Goal: Task Accomplishment & Management: Manage account settings

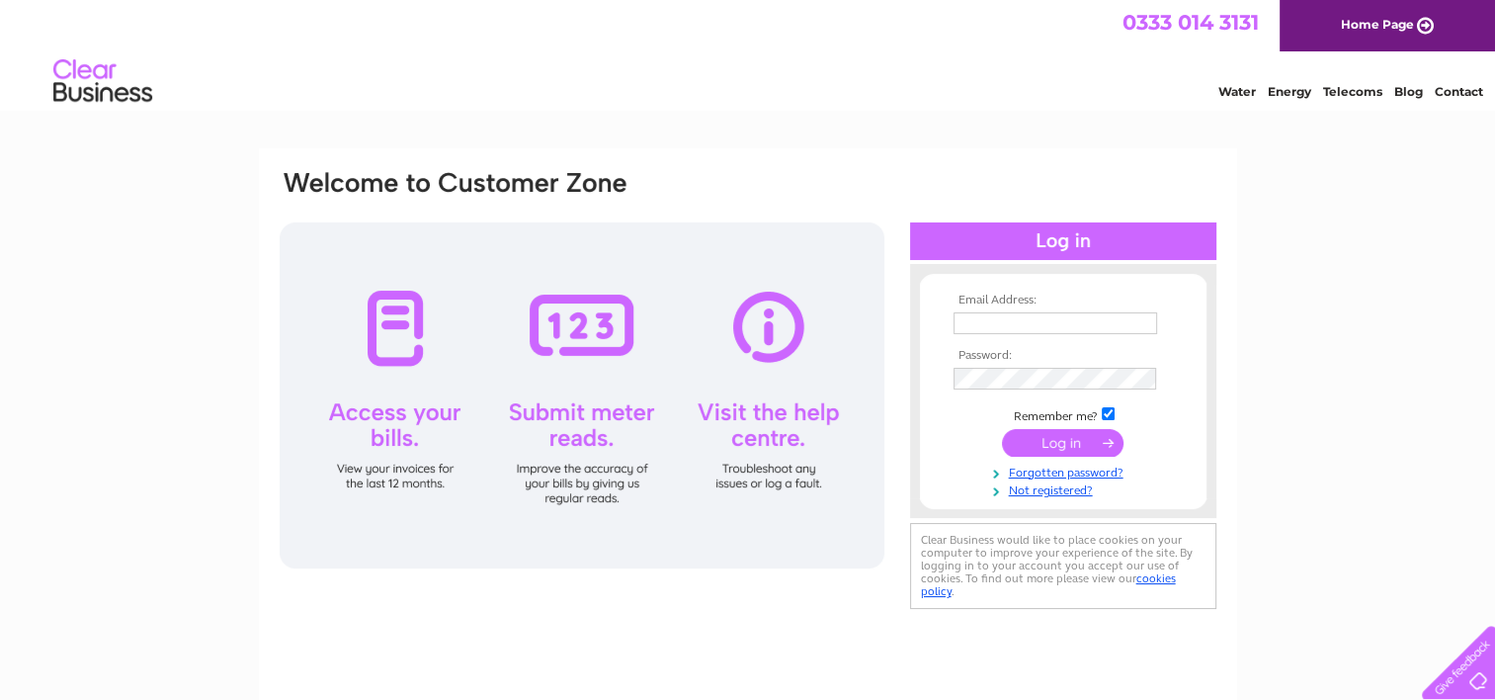
type input "michael@247transnet.co.uk"
click at [1032, 429] on input "submit" at bounding box center [1063, 443] width 122 height 28
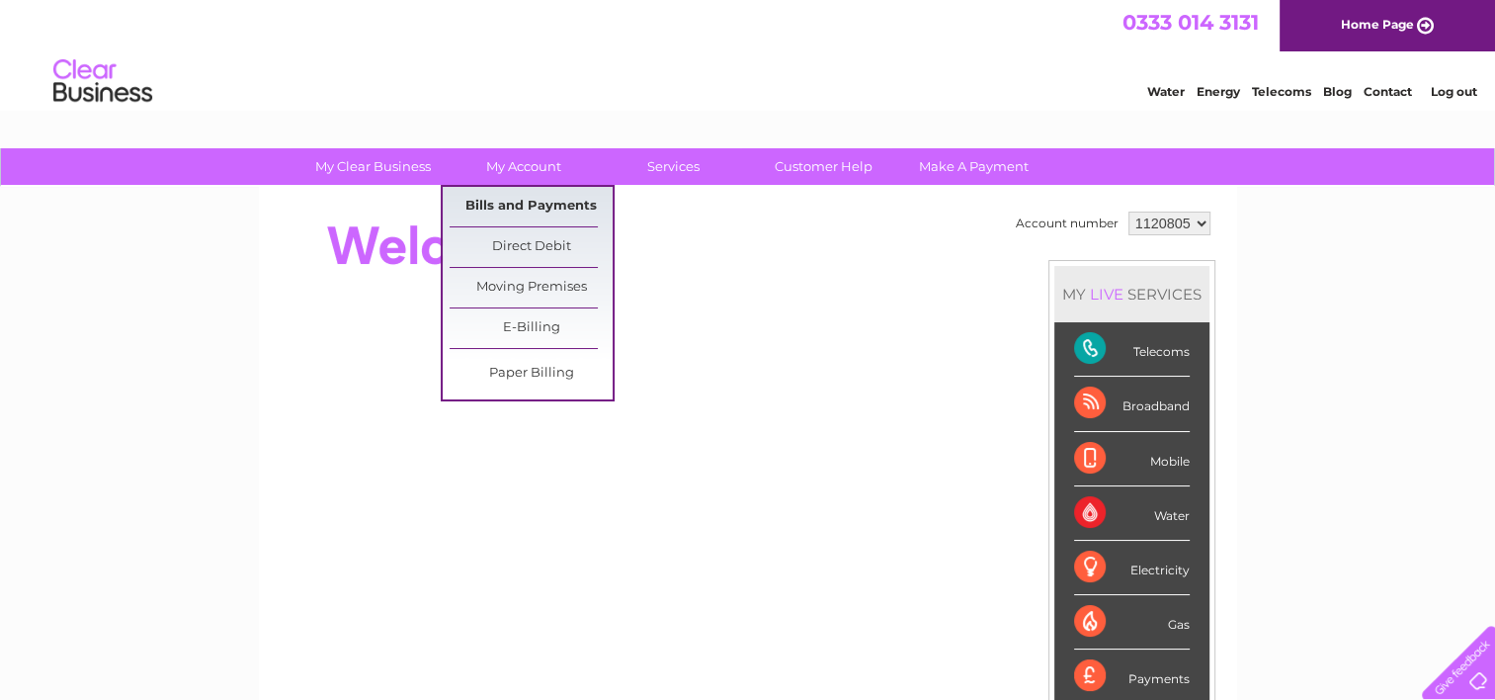
click at [512, 200] on link "Bills and Payments" at bounding box center [531, 207] width 163 height 40
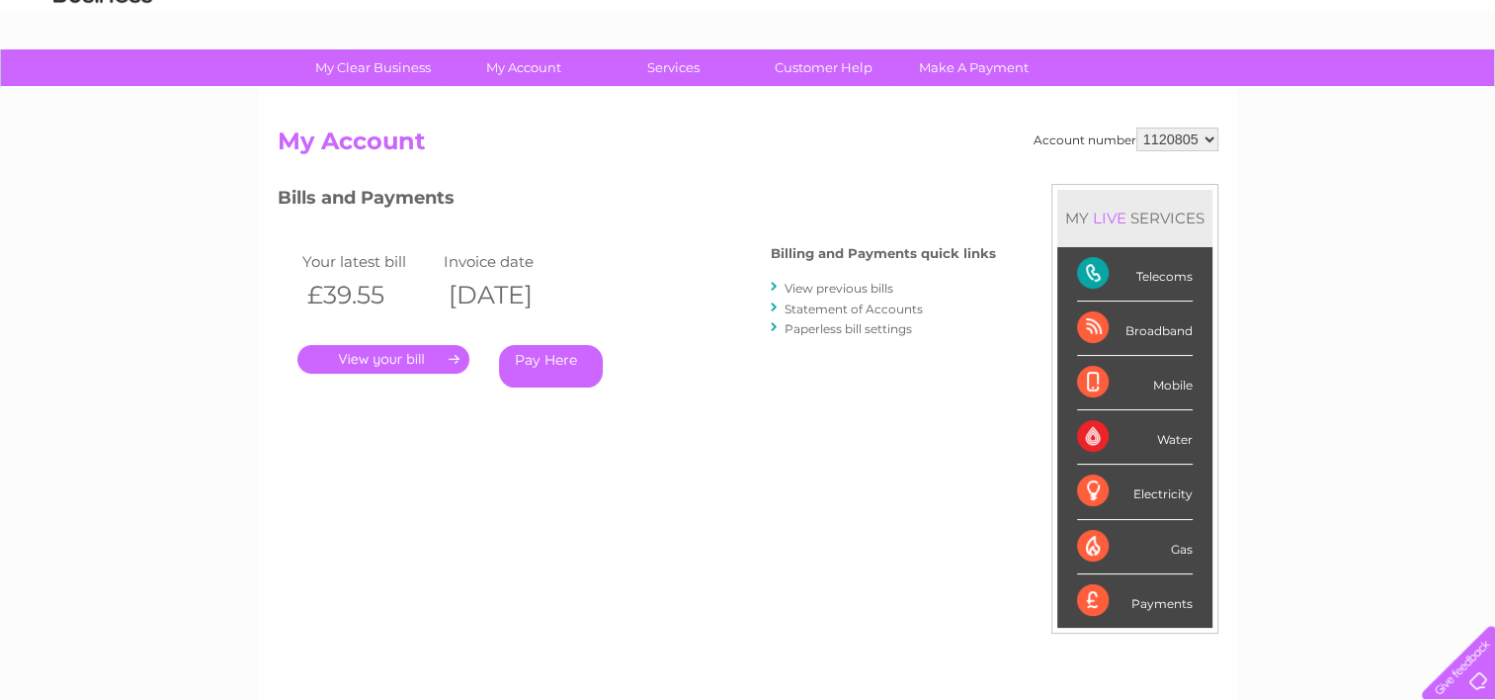
scroll to position [198, 0]
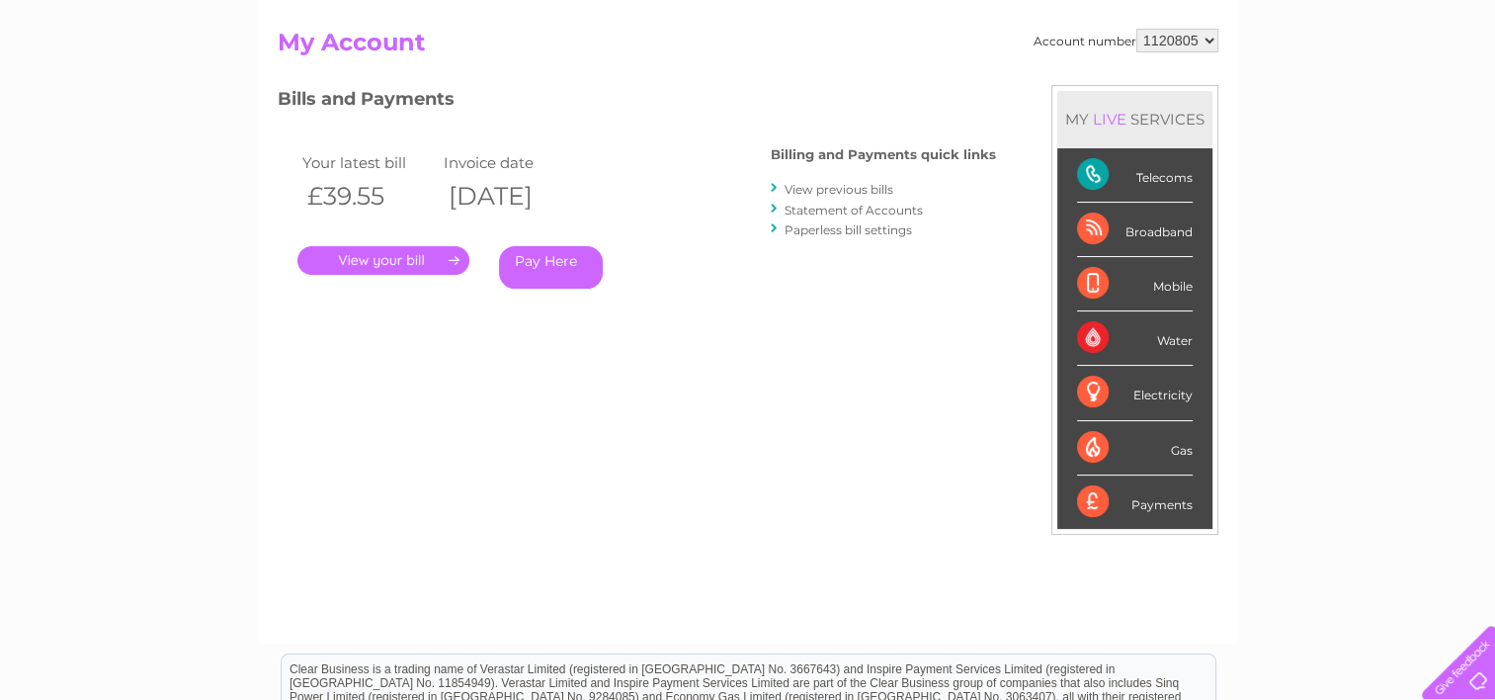
click at [392, 259] on link "." at bounding box center [384, 260] width 172 height 29
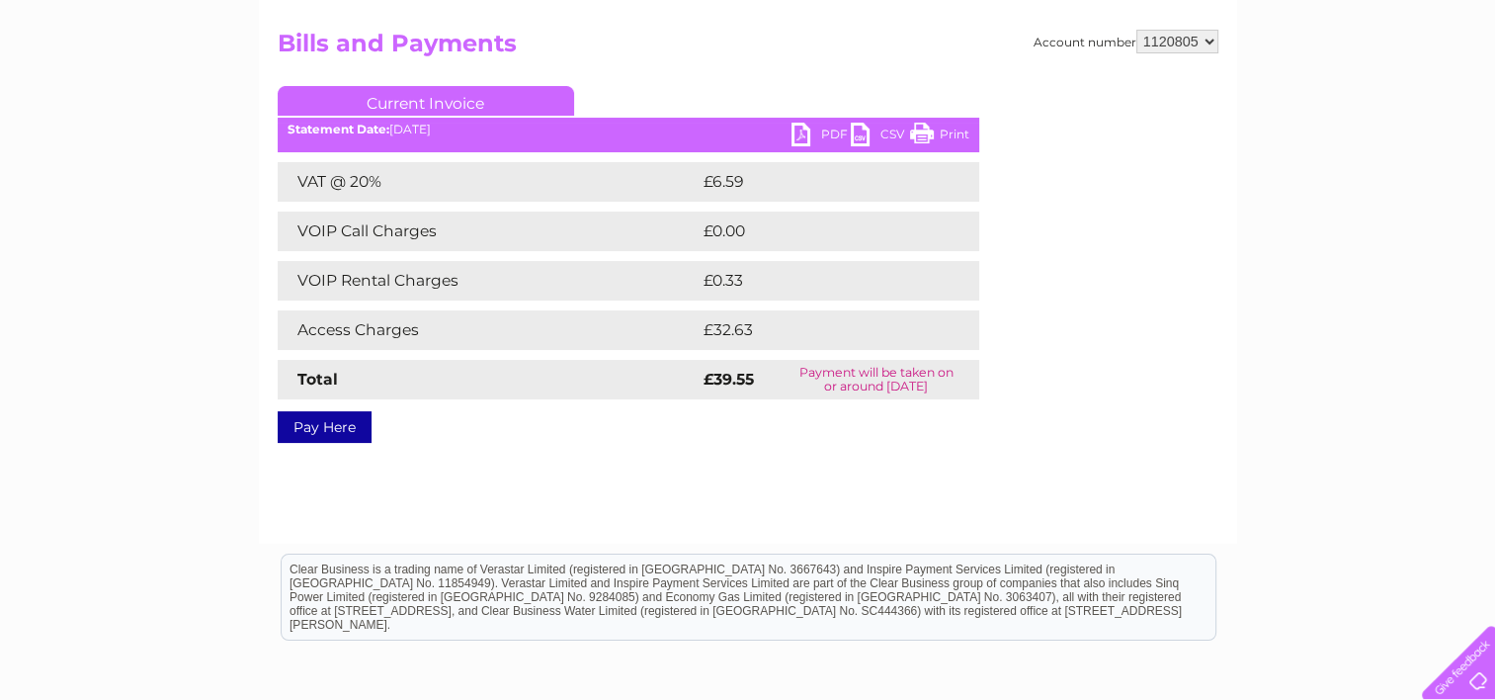
scroll to position [198, 0]
click at [799, 131] on link "PDF" at bounding box center [821, 136] width 59 height 29
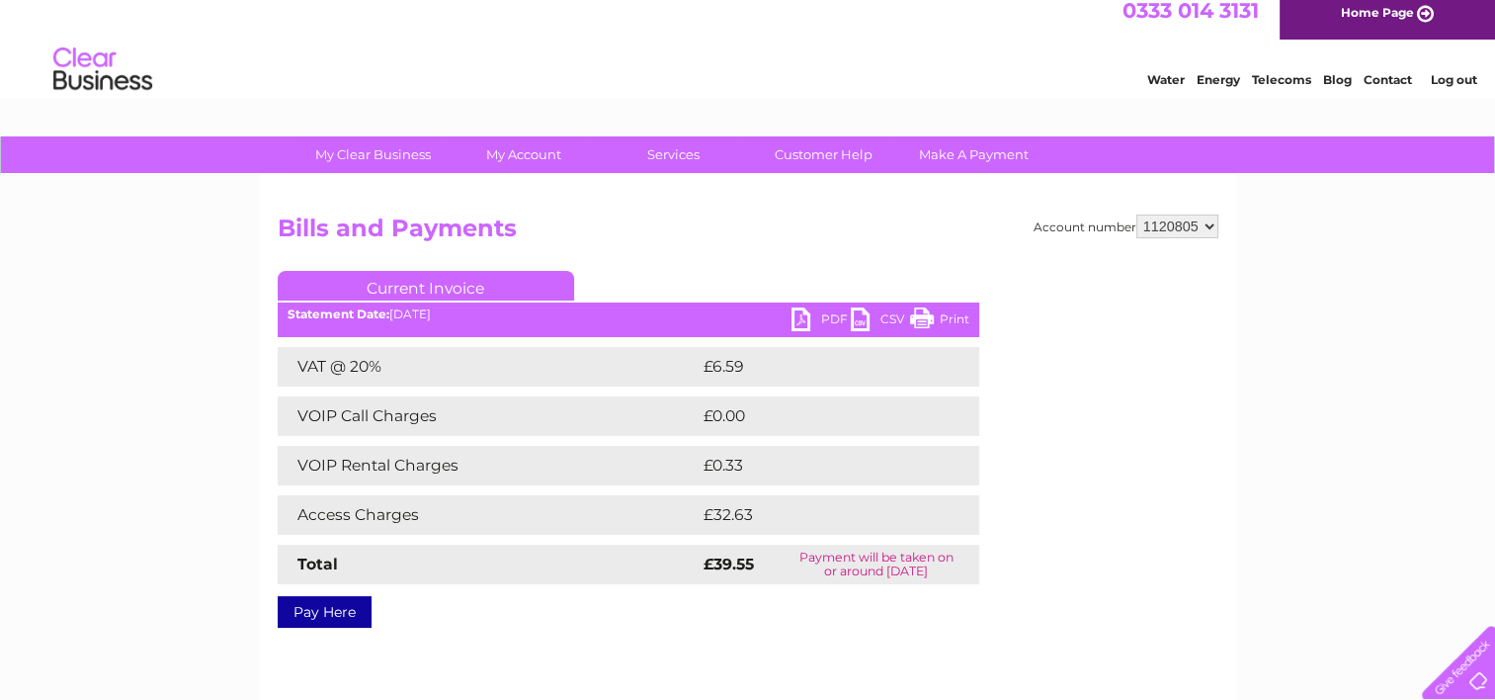
scroll to position [0, 0]
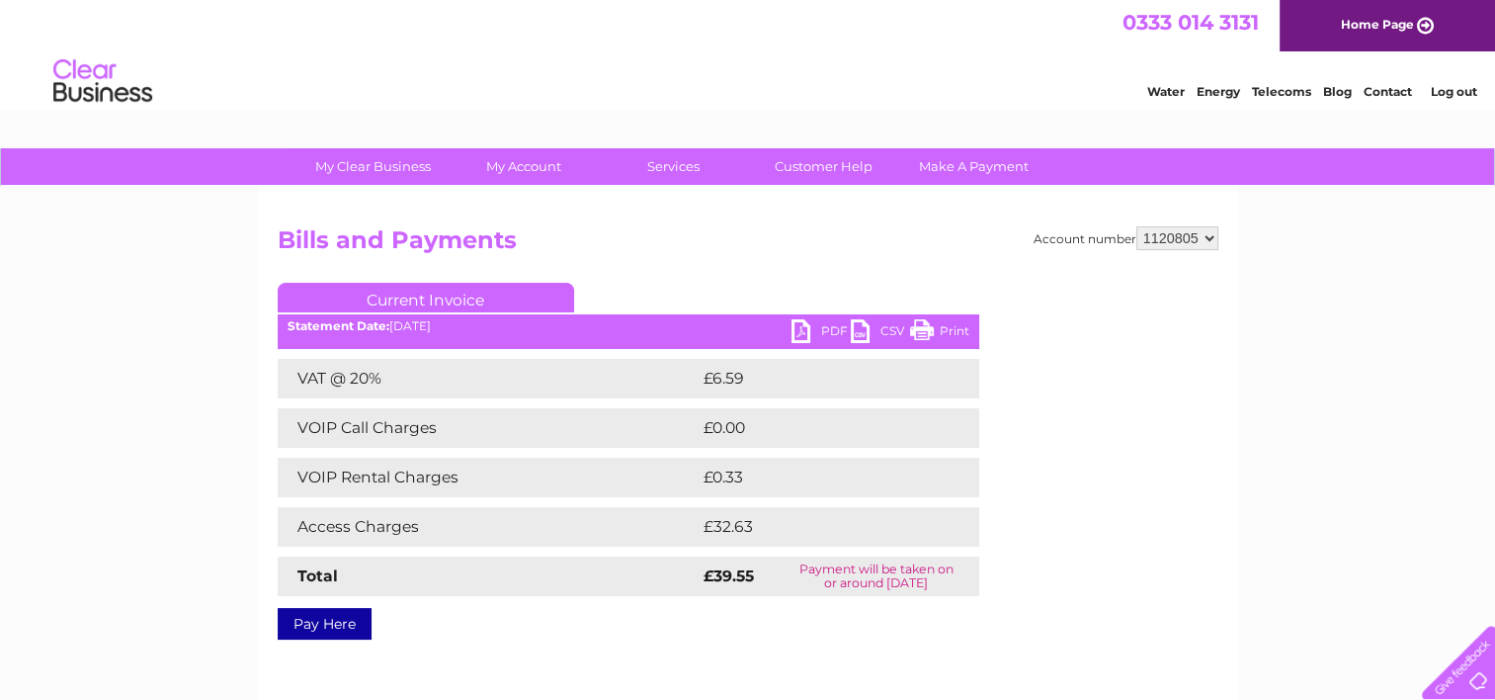
click at [1449, 91] on link "Log out" at bounding box center [1453, 91] width 46 height 15
